Goal: Ask a question

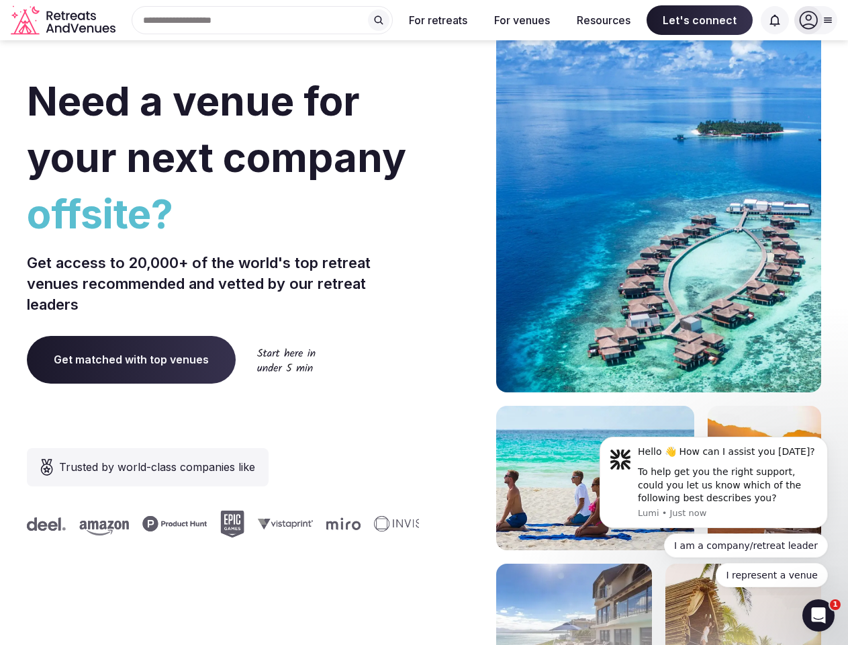
click at [424, 322] on div "Need a venue for your next company offsite? Get access to 20,000+ of the world'…" at bounding box center [424, 401] width 795 height 809
click at [263, 20] on div "Search Popular Destinations [GEOGRAPHIC_DATA], [GEOGRAPHIC_DATA] [GEOGRAPHIC_DA…" at bounding box center [257, 20] width 272 height 28
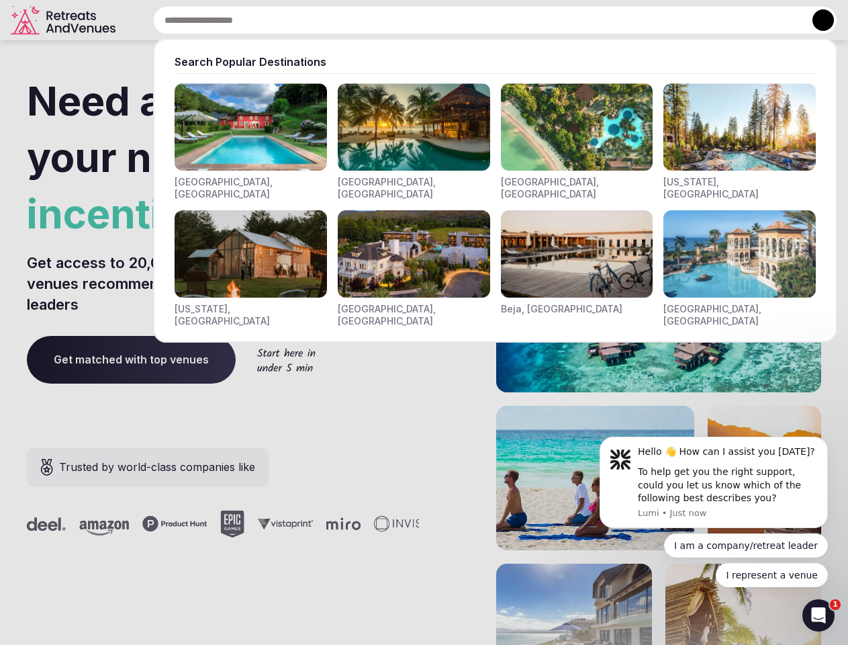
click at [379, 20] on input "text" at bounding box center [495, 20] width 685 height 28
click at [439, 20] on input "text" at bounding box center [495, 20] width 685 height 28
click at [522, 20] on input "text" at bounding box center [495, 20] width 685 height 28
click at [604, 20] on input "text" at bounding box center [495, 20] width 685 height 28
click at [700, 20] on input "text" at bounding box center [495, 20] width 685 height 28
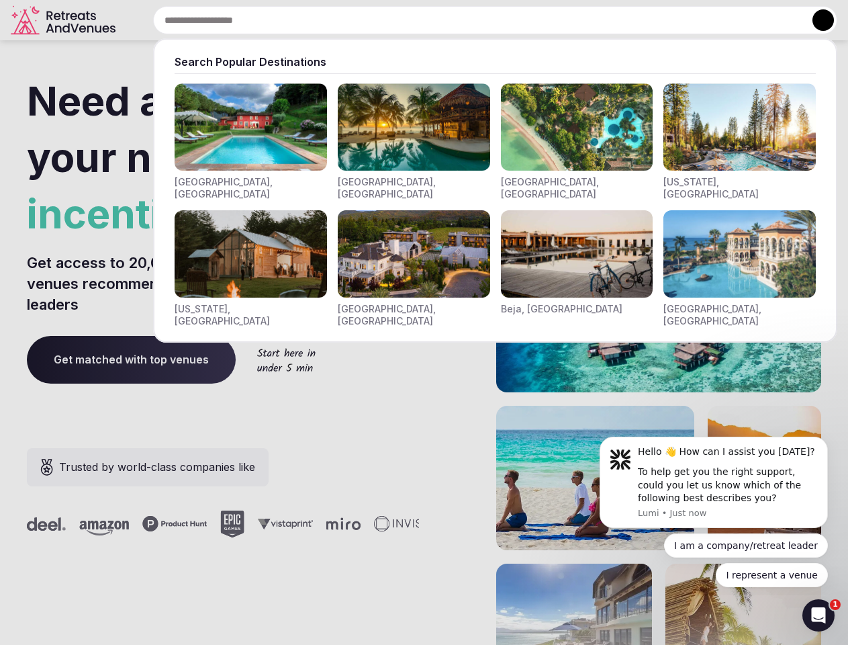
click at [775, 20] on input "text" at bounding box center [495, 20] width 685 height 28
click at [816, 20] on button at bounding box center [823, 19] width 21 height 21
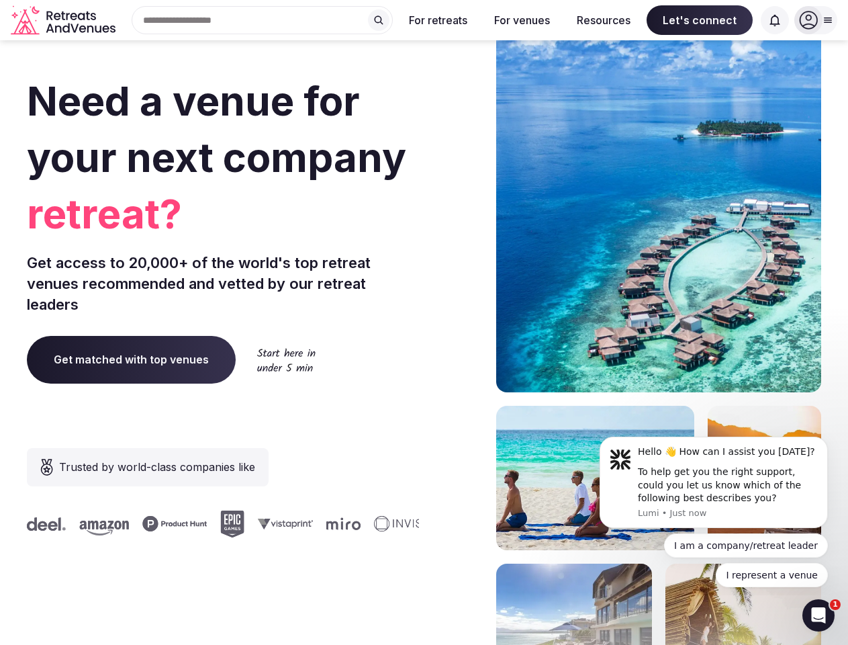
click at [714, 482] on div "To help get you the right support, could you let us know which of the following…" at bounding box center [728, 486] width 180 height 40
